Goal: Transaction & Acquisition: Purchase product/service

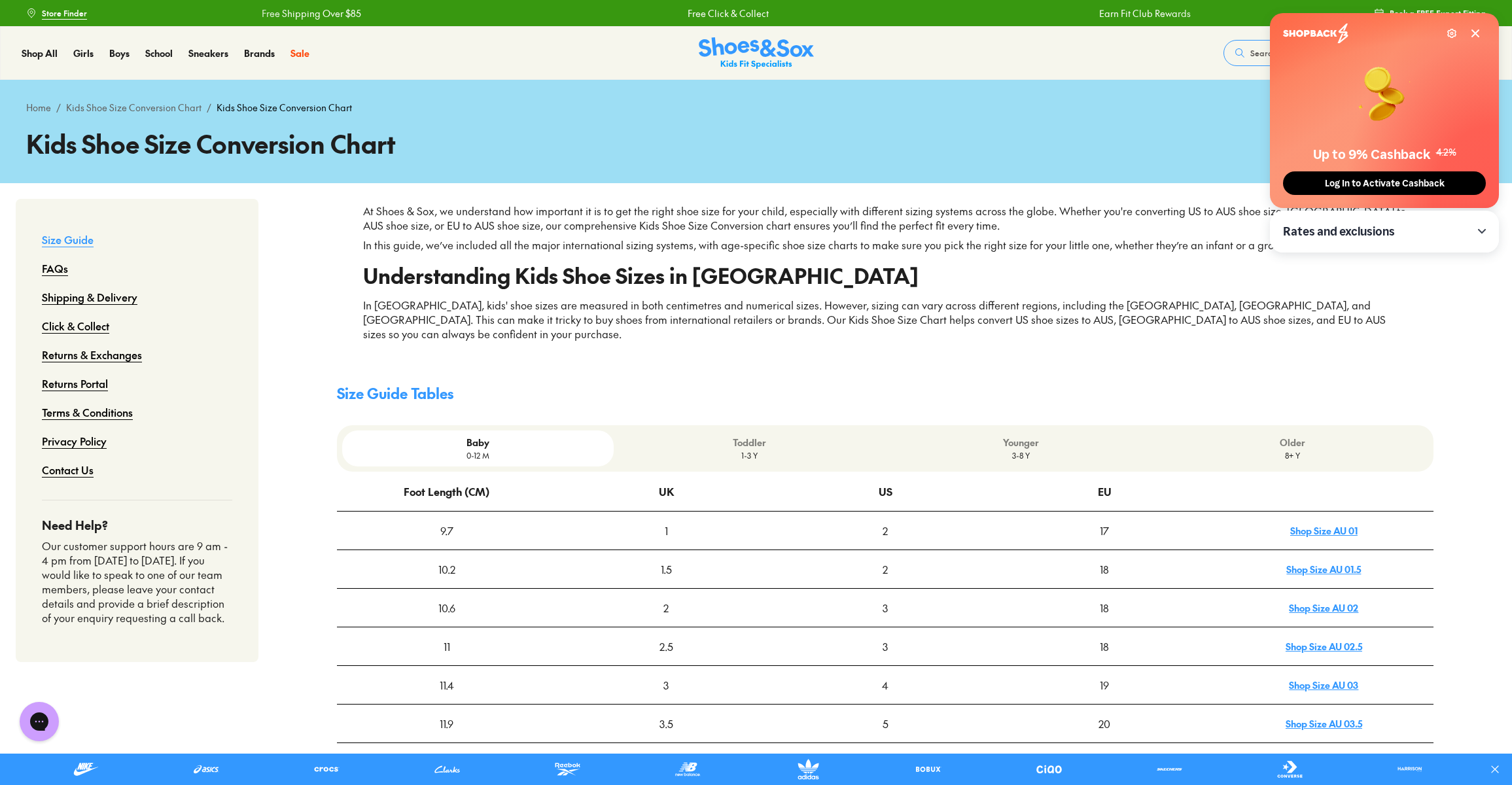
scroll to position [3, 0]
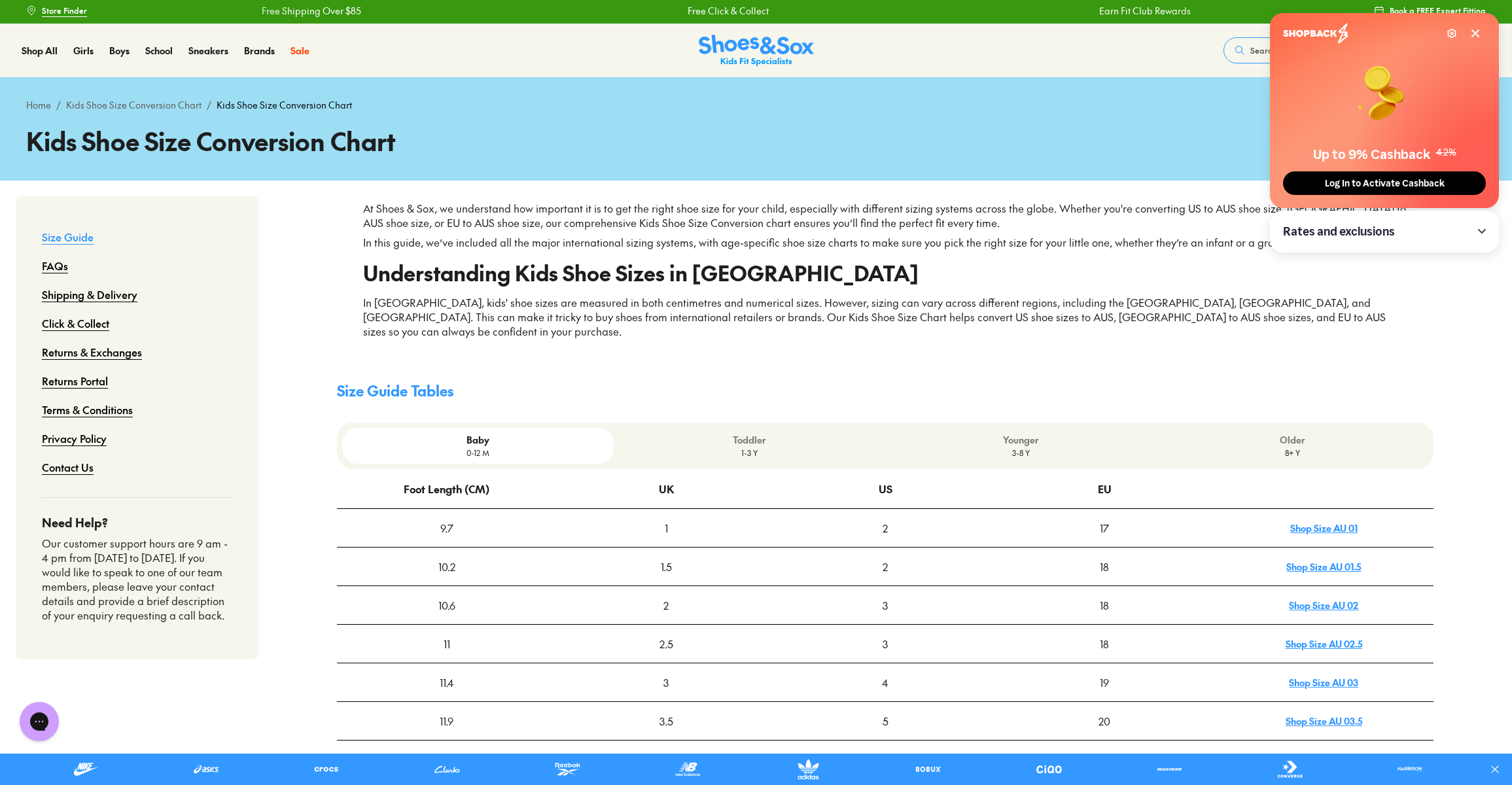
click at [1474, 32] on icon at bounding box center [1475, 34] width 7 height 7
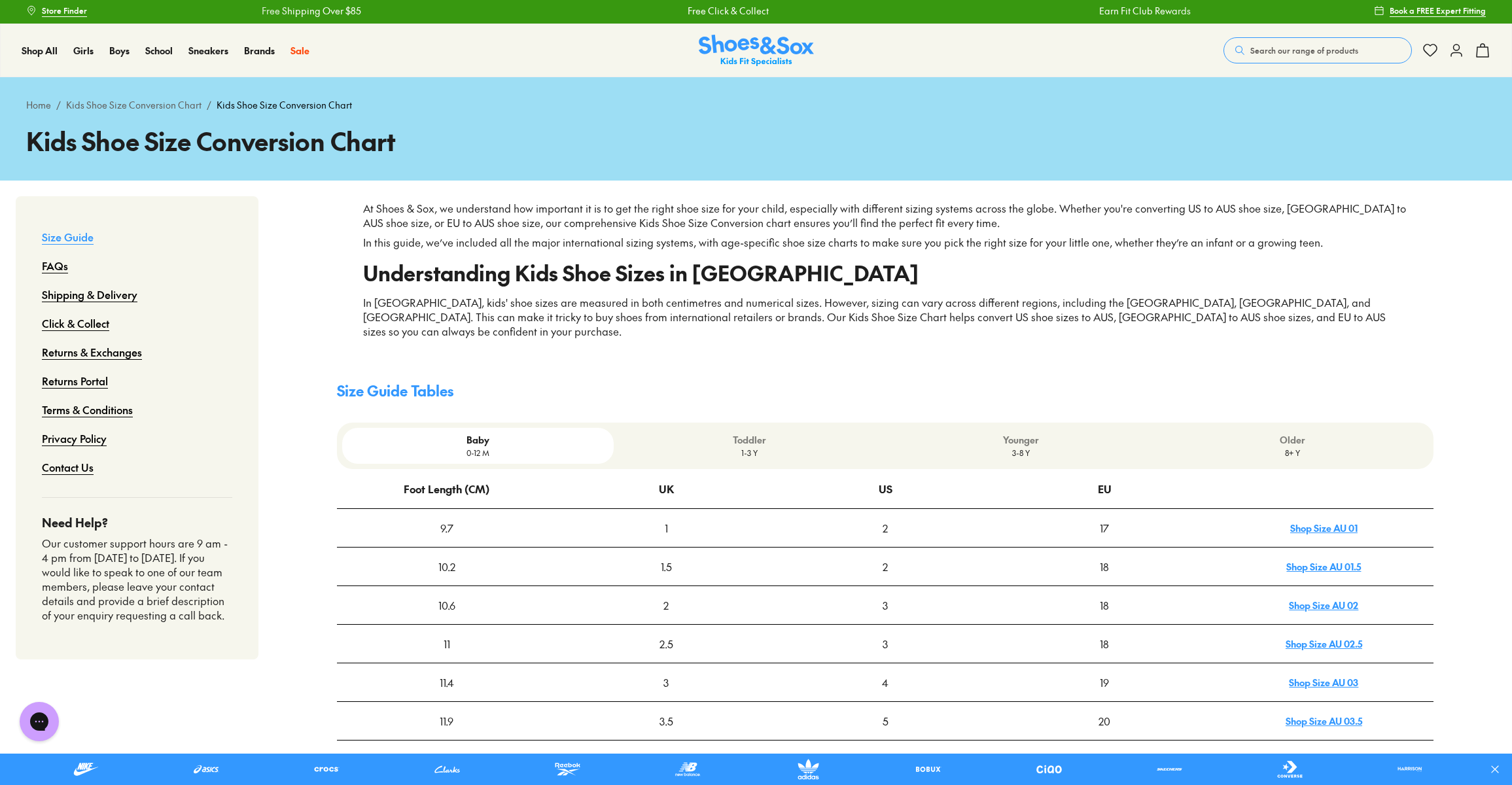
scroll to position [0, 0]
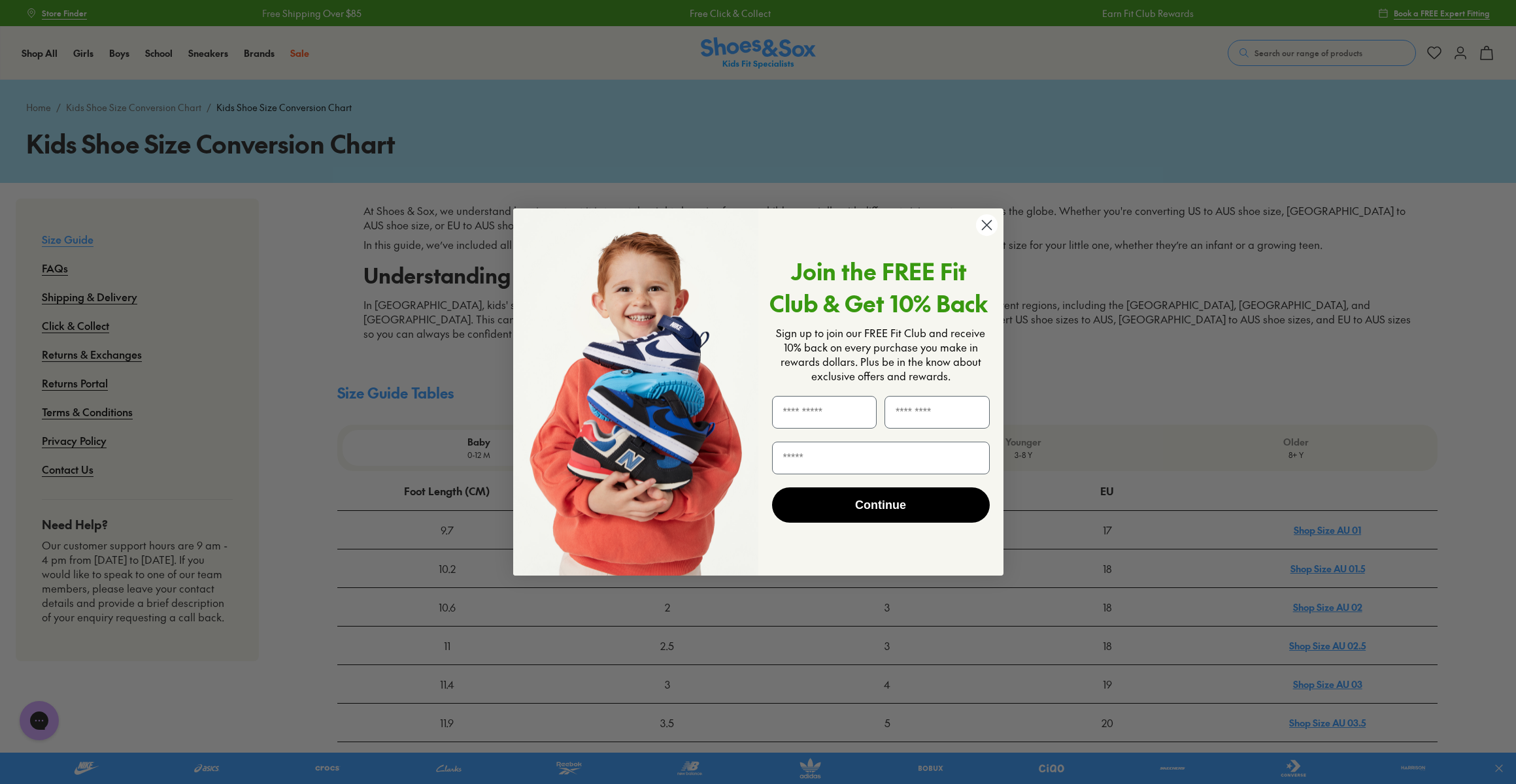
click at [989, 228] on circle "Close dialog" at bounding box center [986, 225] width 22 height 22
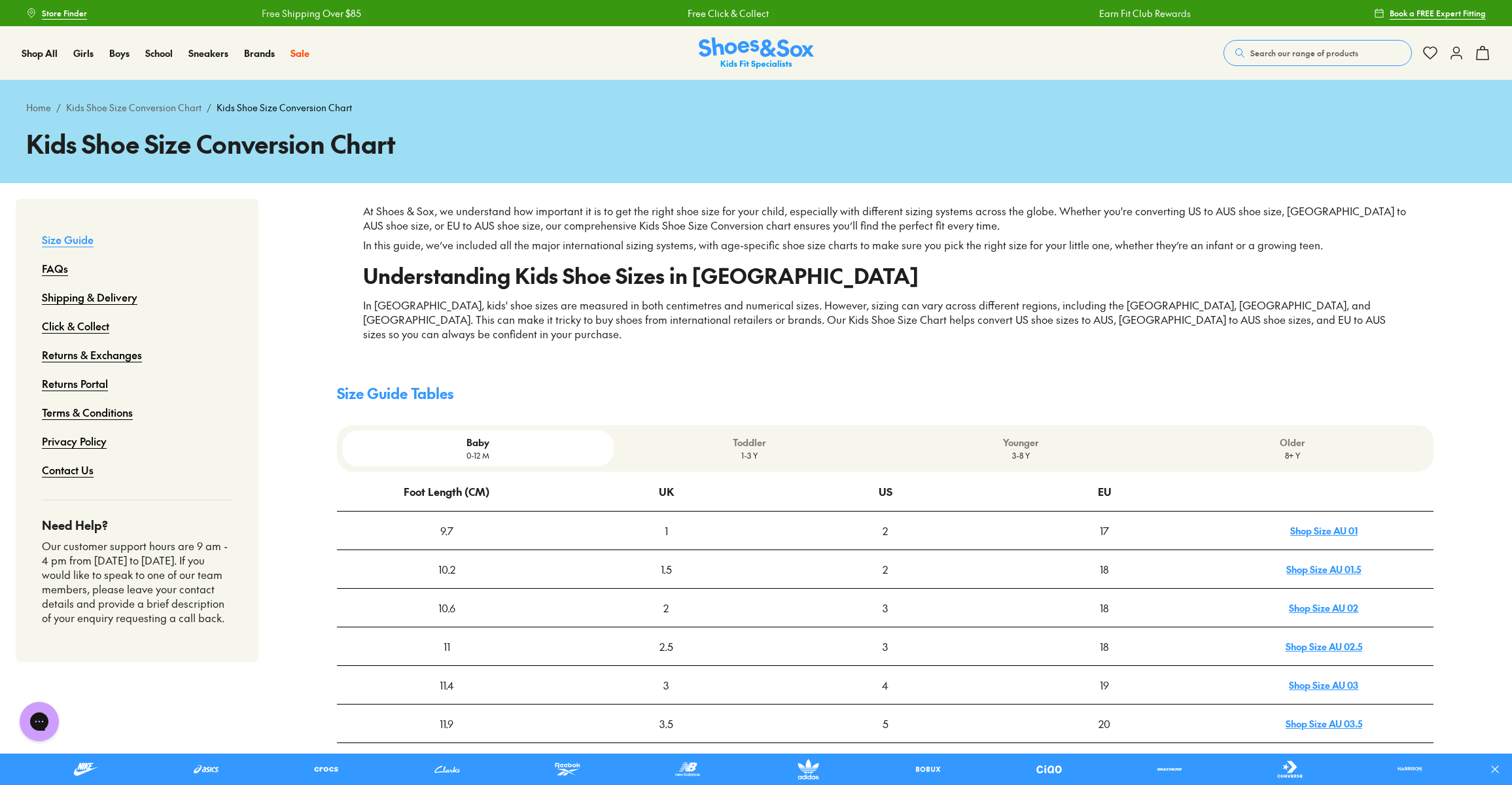
click at [1269, 52] on span "Search our range of products" at bounding box center [1304, 53] width 108 height 12
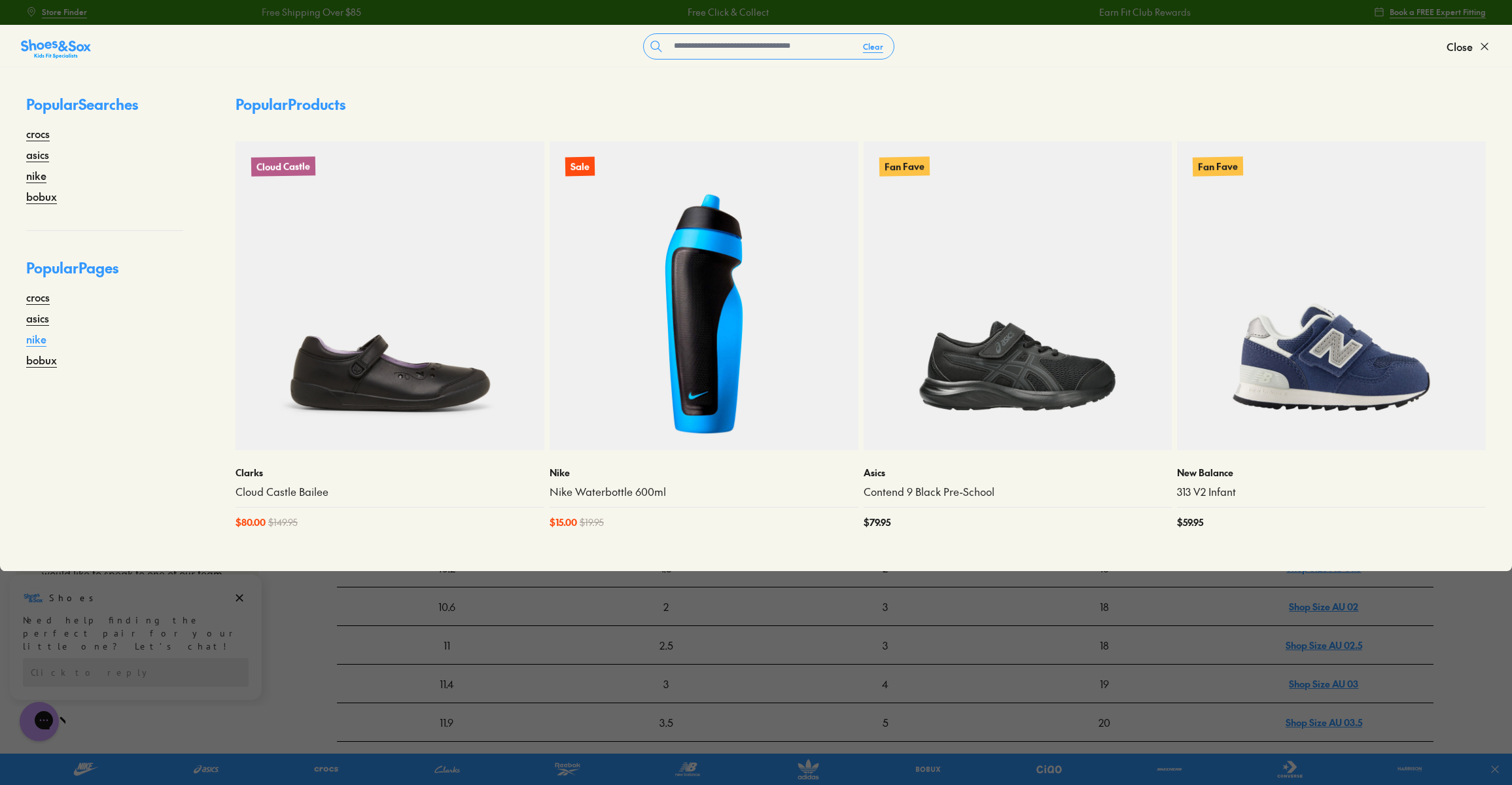
click at [38, 340] on link "nike" at bounding box center [36, 339] width 20 height 16
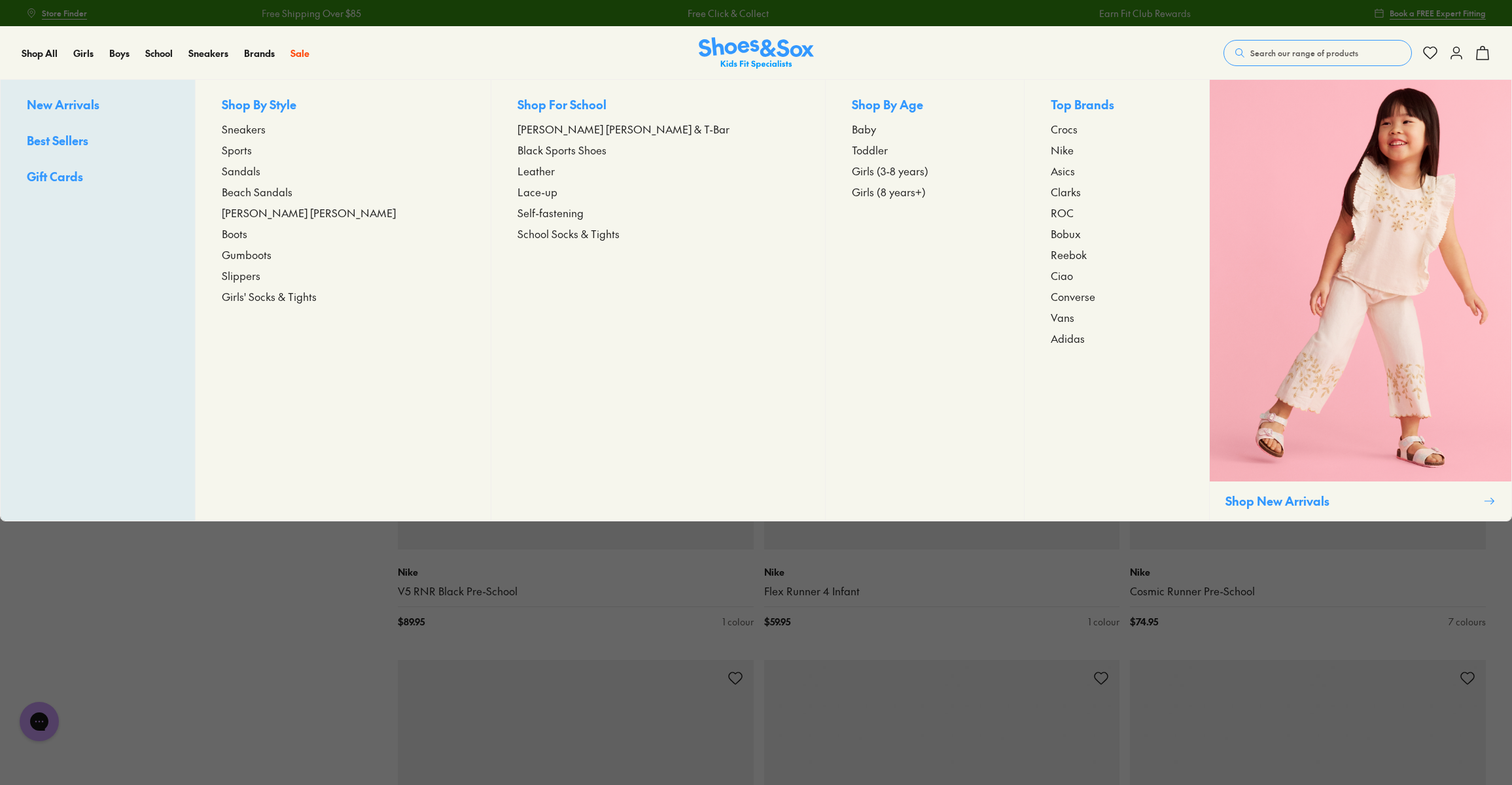
click at [266, 128] on span "Sneakers" at bounding box center [244, 129] width 44 height 16
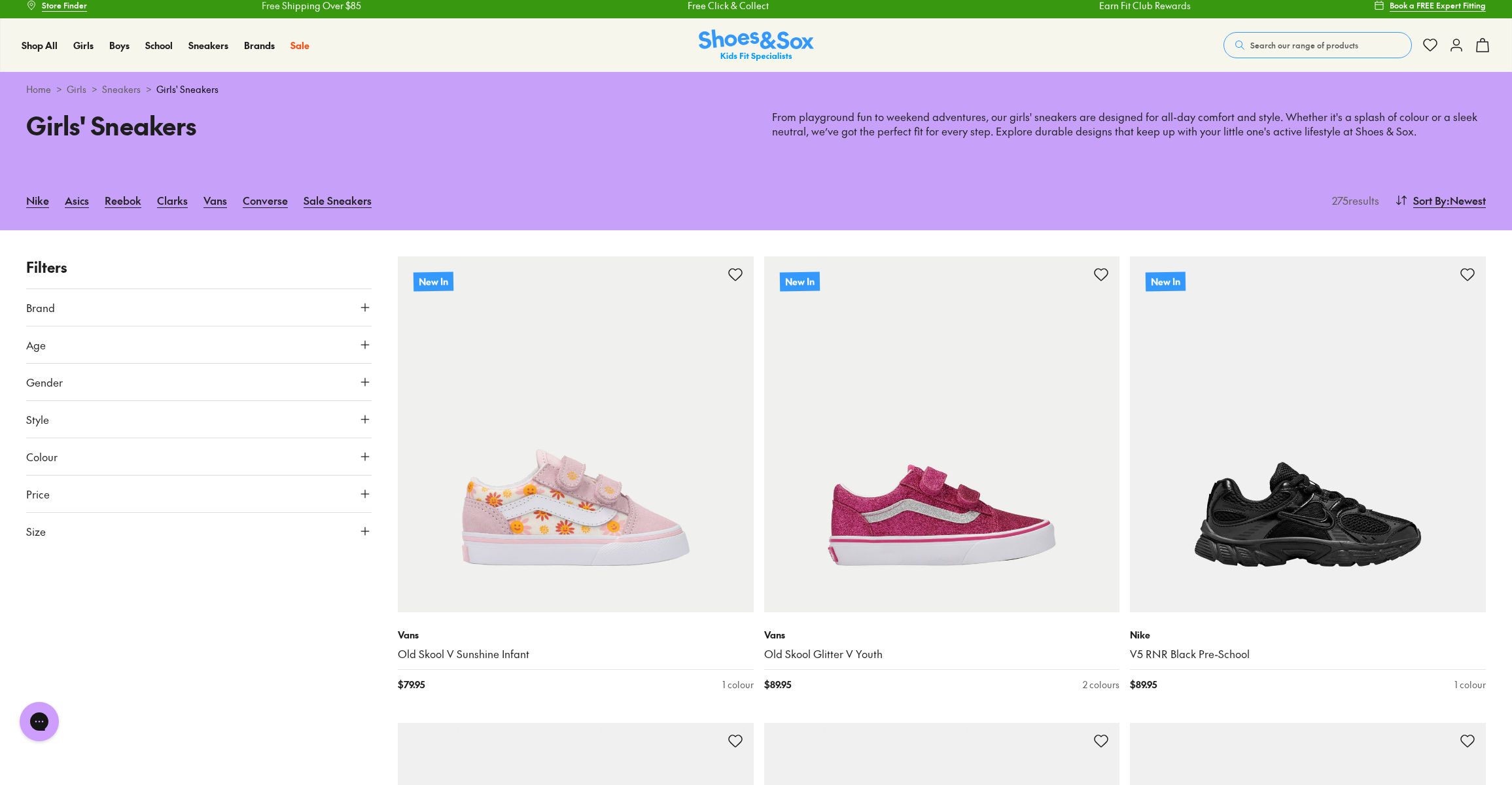
click at [89, 524] on button "Size" at bounding box center [199, 531] width 346 height 36
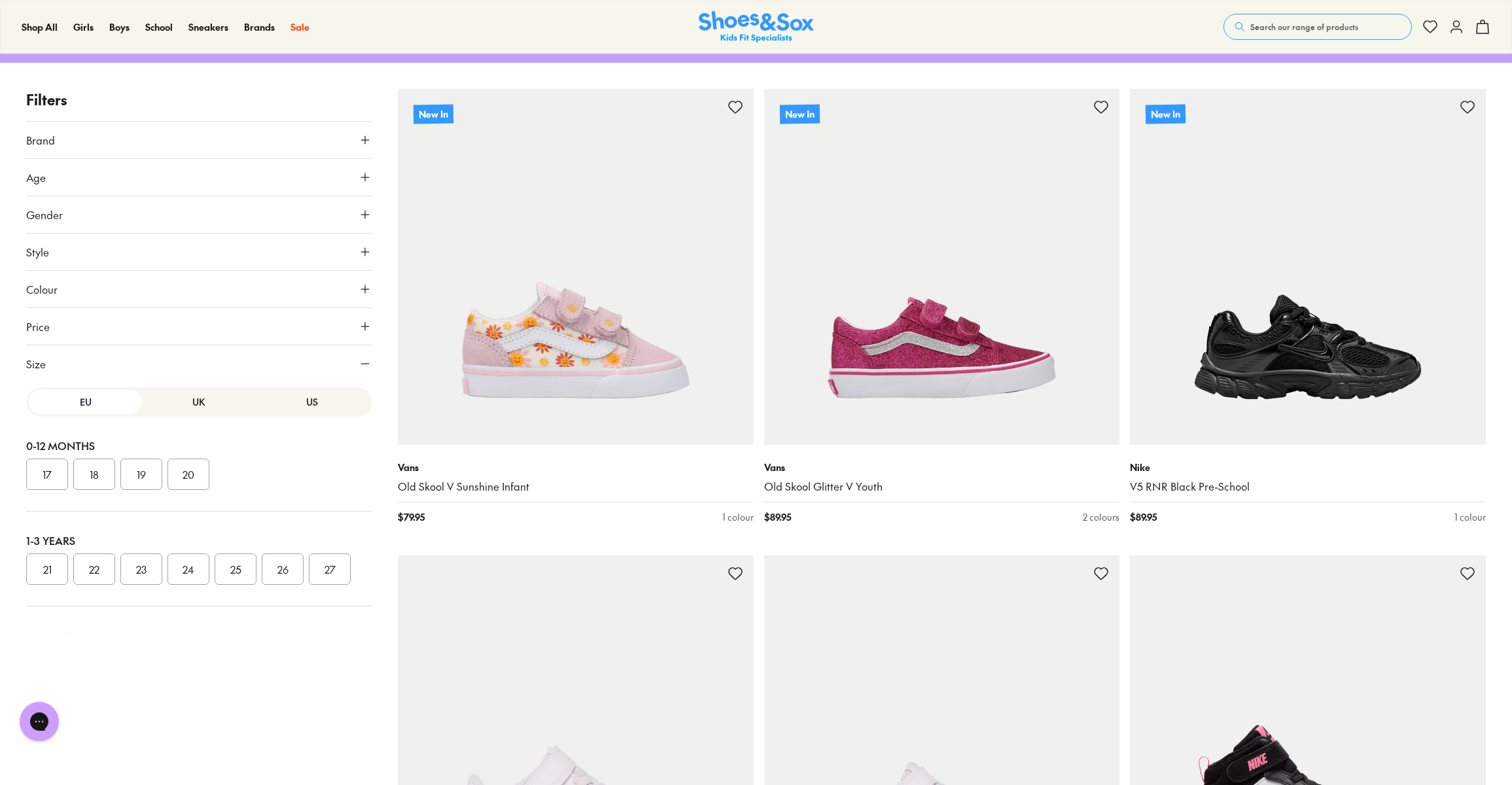
click at [293, 409] on button "US" at bounding box center [312, 402] width 113 height 24
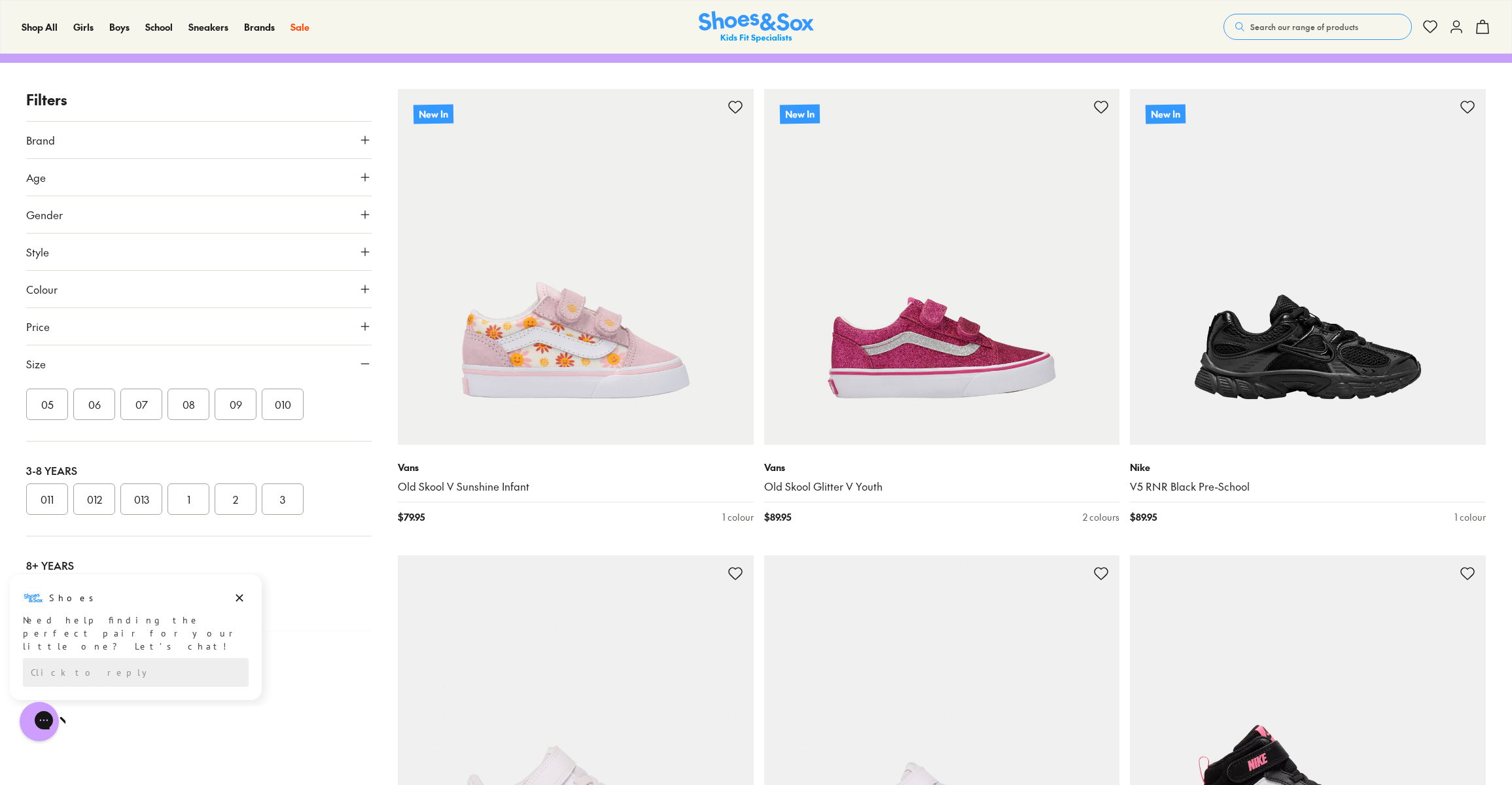
scroll to position [194, 0]
click at [94, 560] on button "4" at bounding box center [94, 565] width 42 height 32
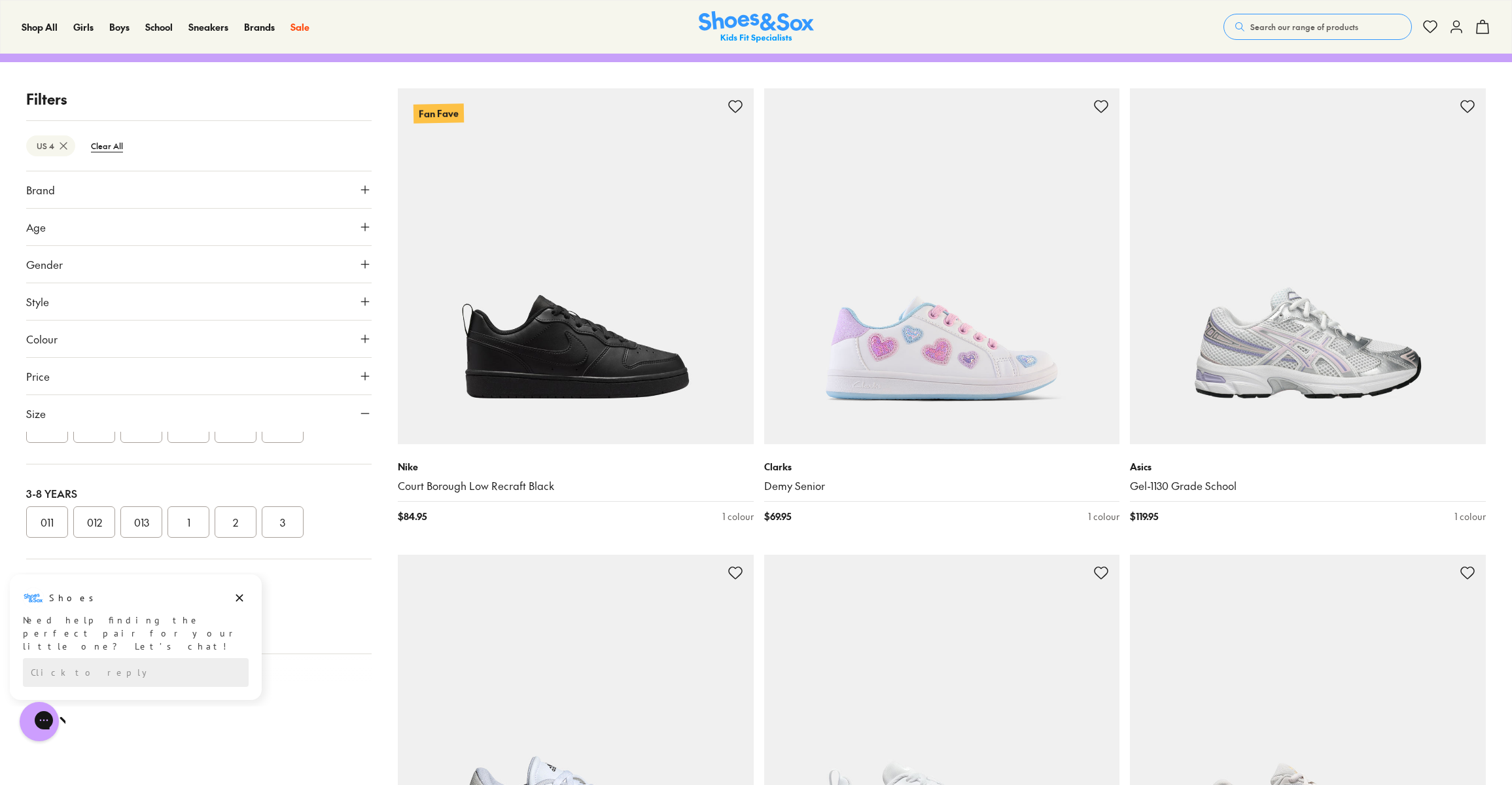
scroll to position [194, 0]
click at [241, 599] on icon "Dismiss campaign" at bounding box center [239, 598] width 13 height 16
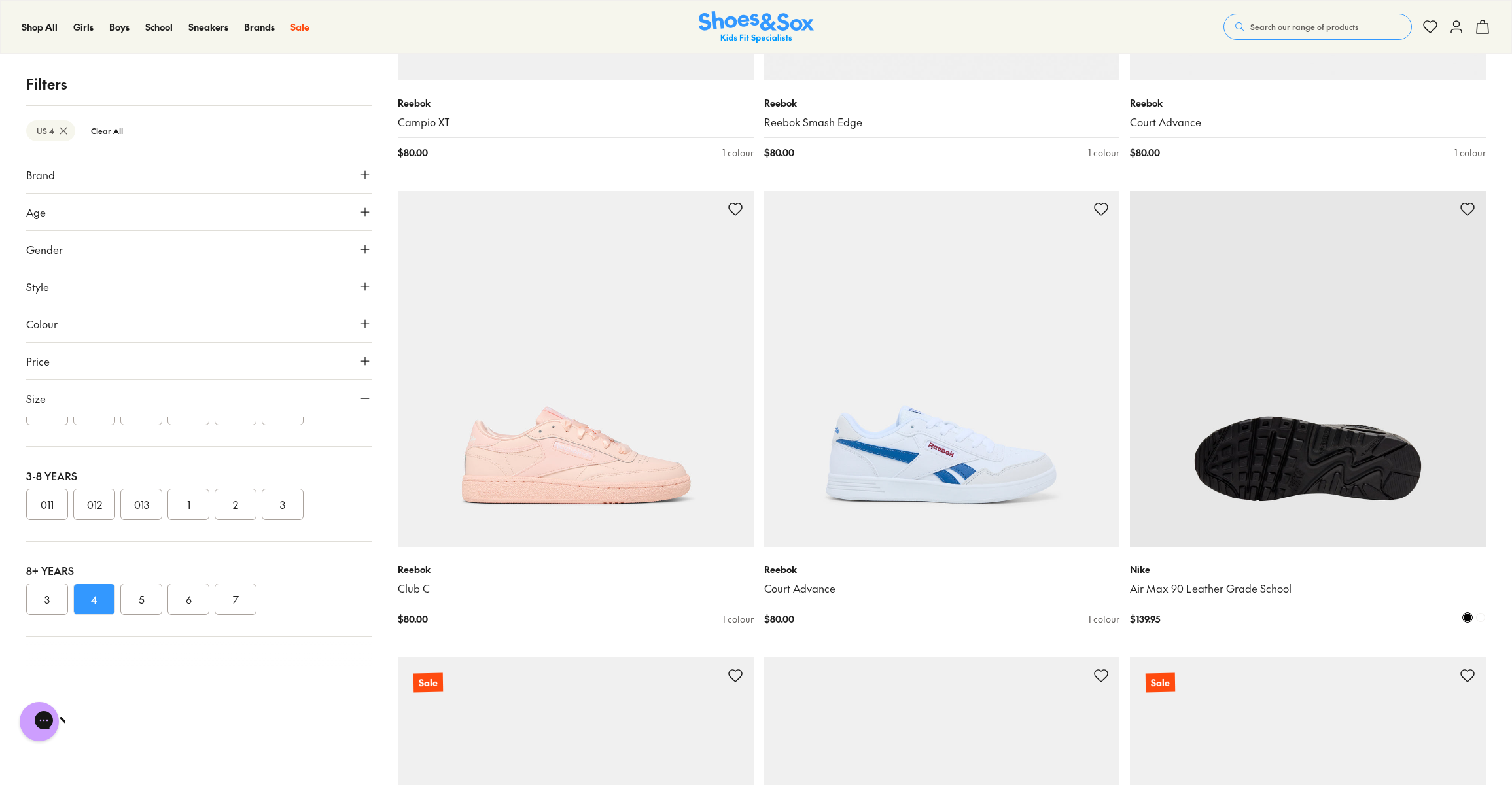
scroll to position [4243, 0]
